Goal: Consume media (video, audio)

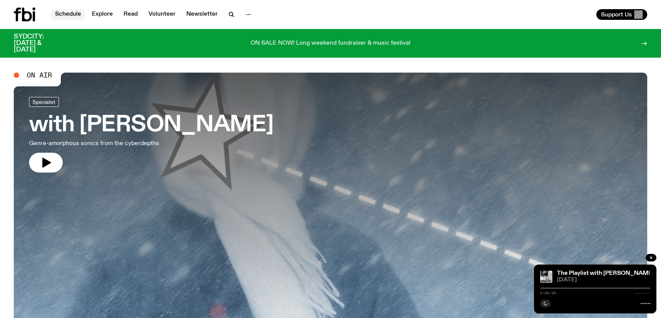
click at [82, 16] on link "Schedule" at bounding box center [67, 14] width 35 height 11
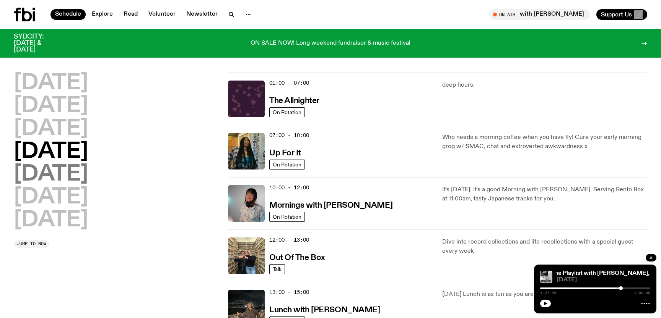
click at [70, 169] on h2 "[DATE]" at bounding box center [51, 174] width 74 height 21
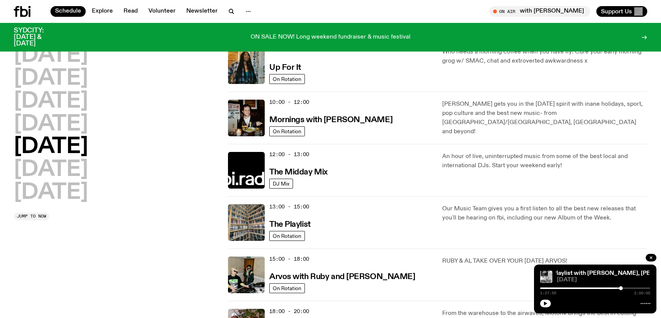
scroll to position [81, 0]
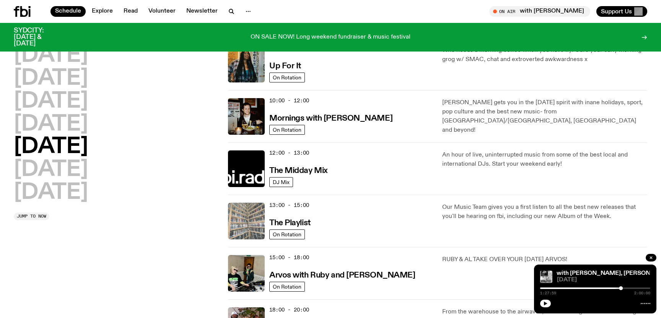
click at [246, 227] on img at bounding box center [246, 221] width 37 height 37
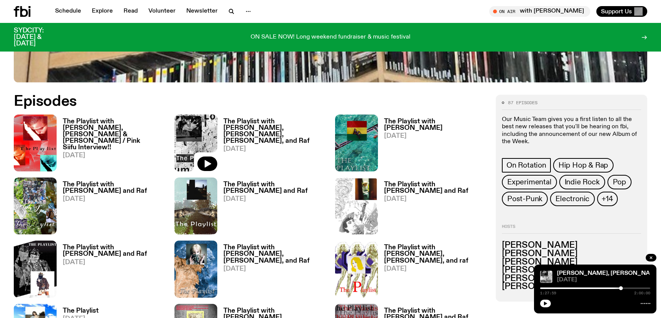
scroll to position [388, 0]
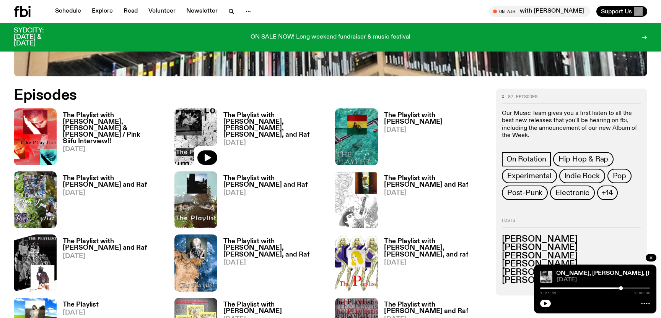
click at [141, 120] on h3 "The Playlist with [PERSON_NAME], [PERSON_NAME] & [PERSON_NAME] / Pink Siifu Int…" at bounding box center [114, 128] width 102 height 32
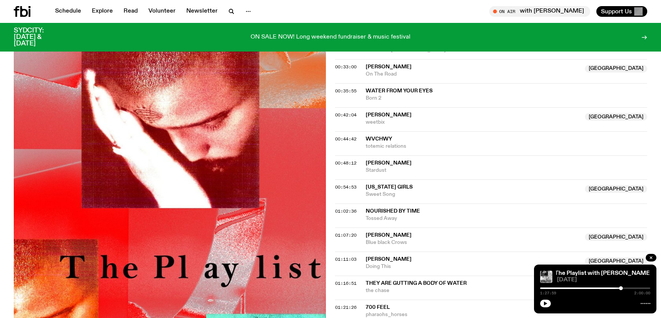
scroll to position [551, 0]
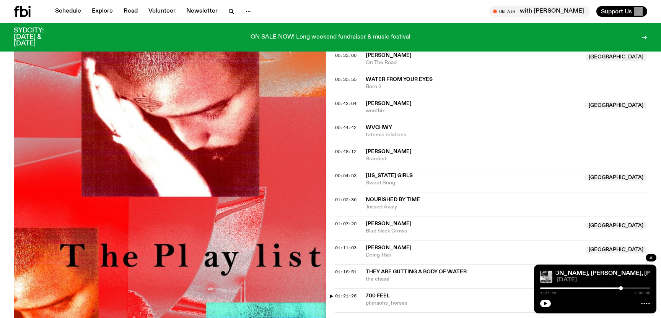
click at [338, 293] on span "01:21:26" at bounding box center [345, 296] width 21 height 6
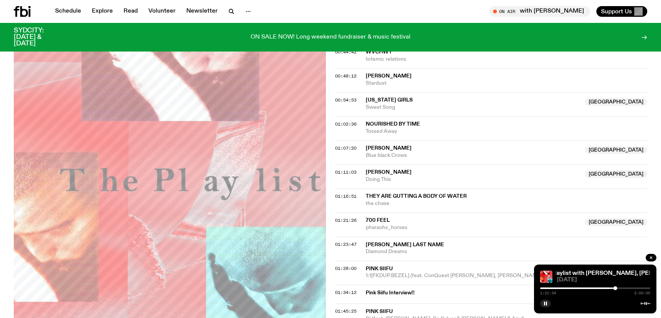
scroll to position [587, 0]
